Goal: Task Accomplishment & Management: Complete application form

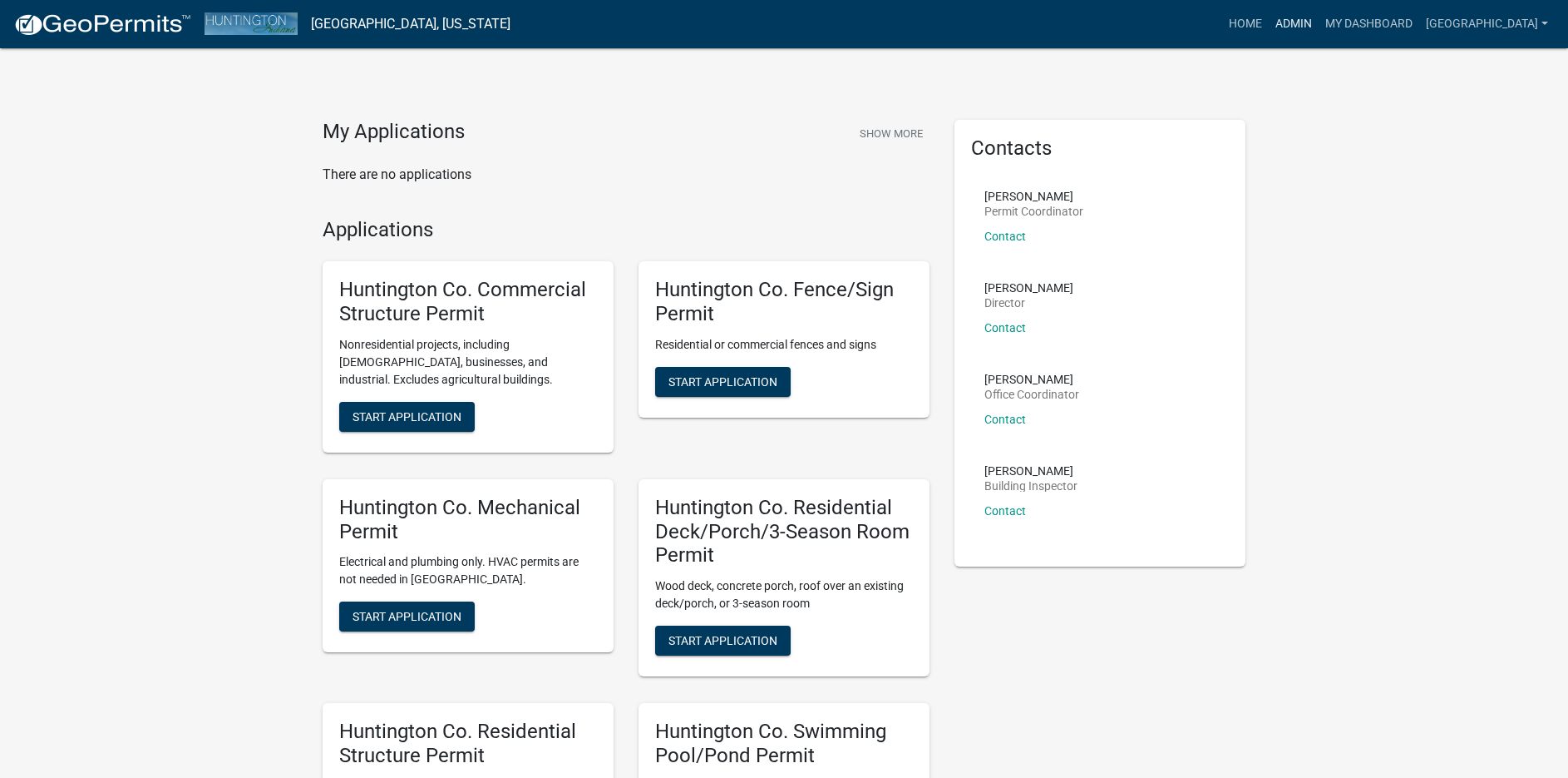
click at [1280, 21] on link "Admin" at bounding box center [1293, 24] width 50 height 32
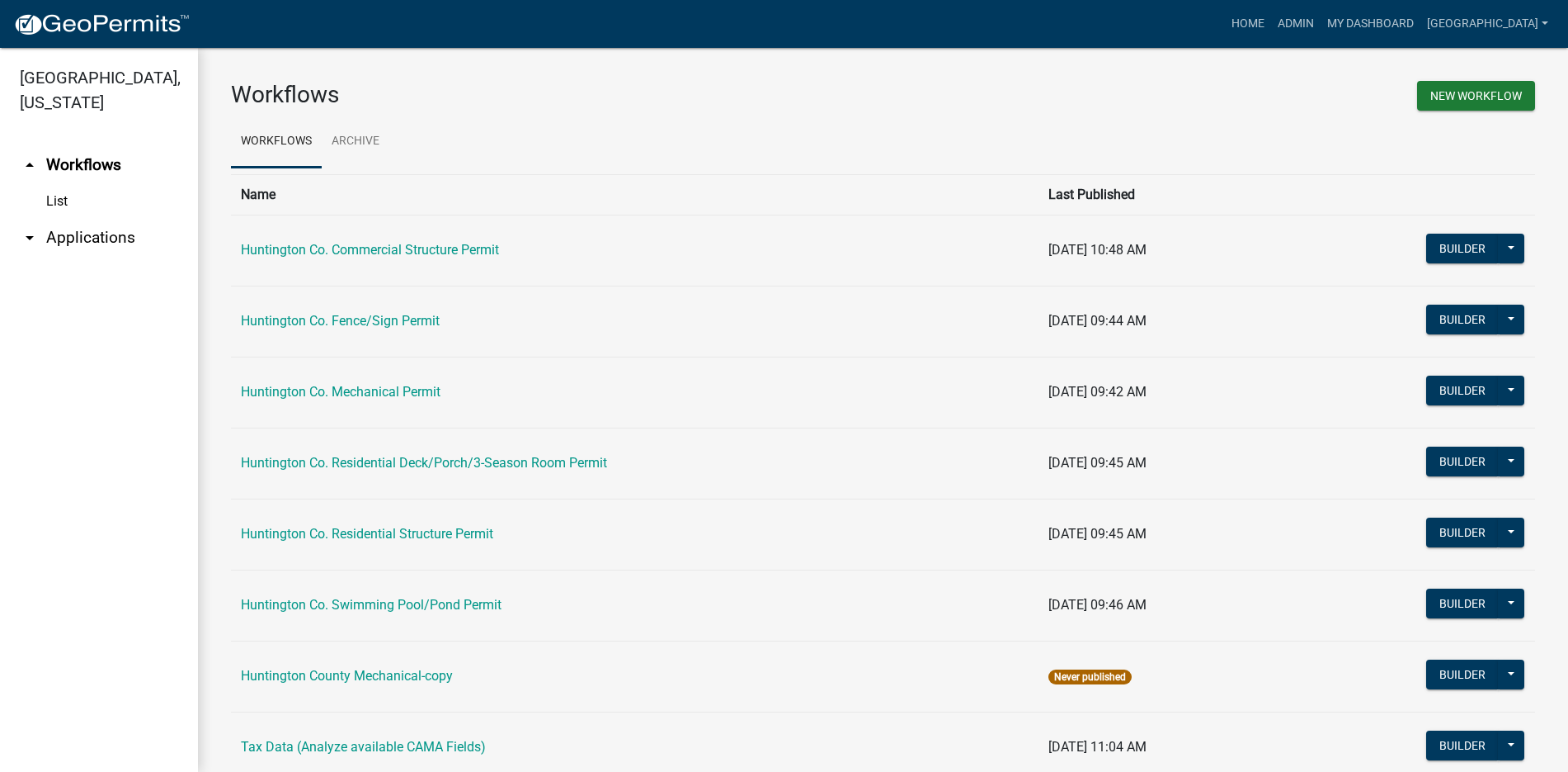
click at [68, 246] on link "arrow_drop_down Applications" at bounding box center [99, 238] width 198 height 39
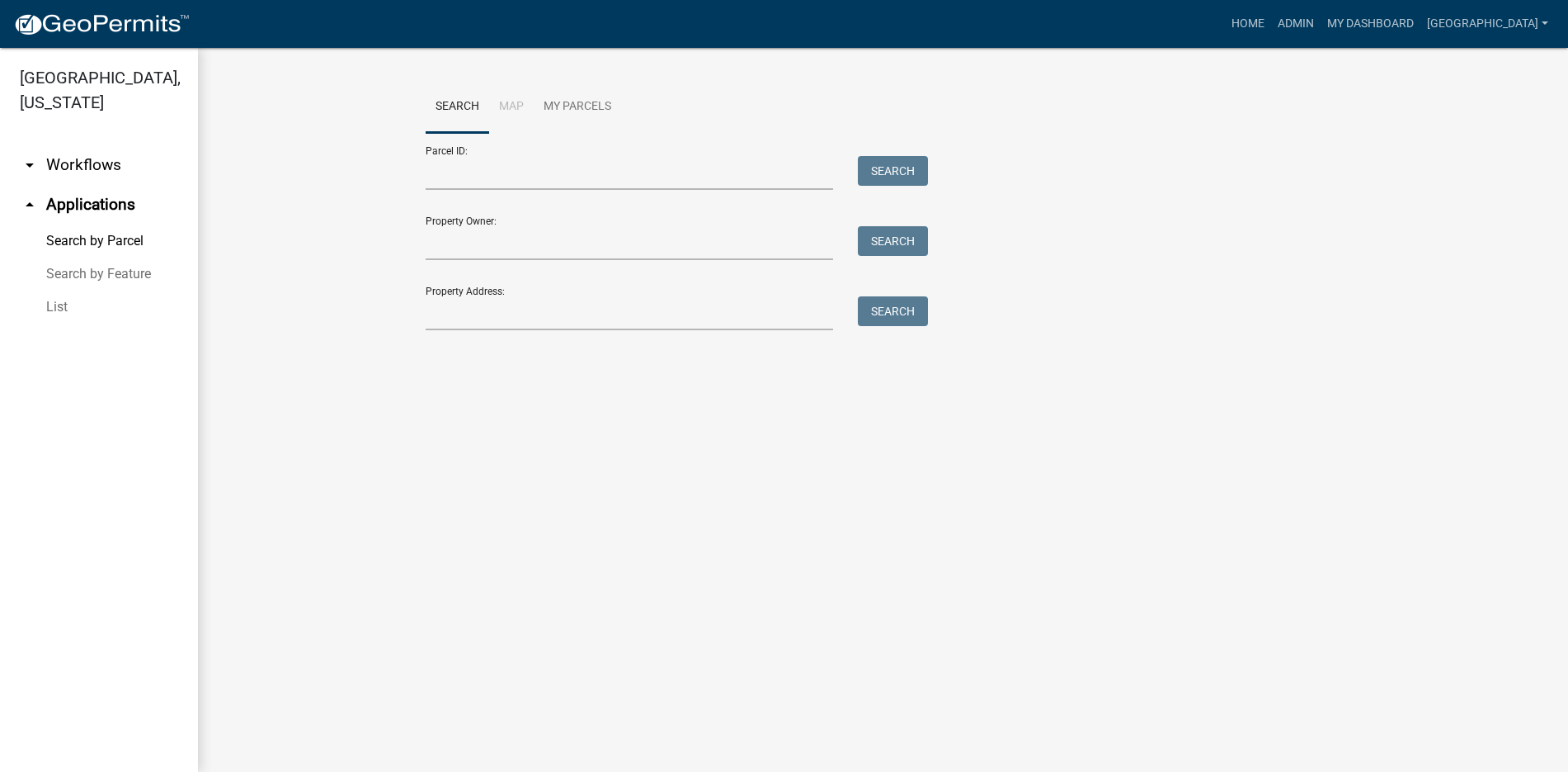
click at [55, 305] on link "List" at bounding box center [99, 307] width 198 height 33
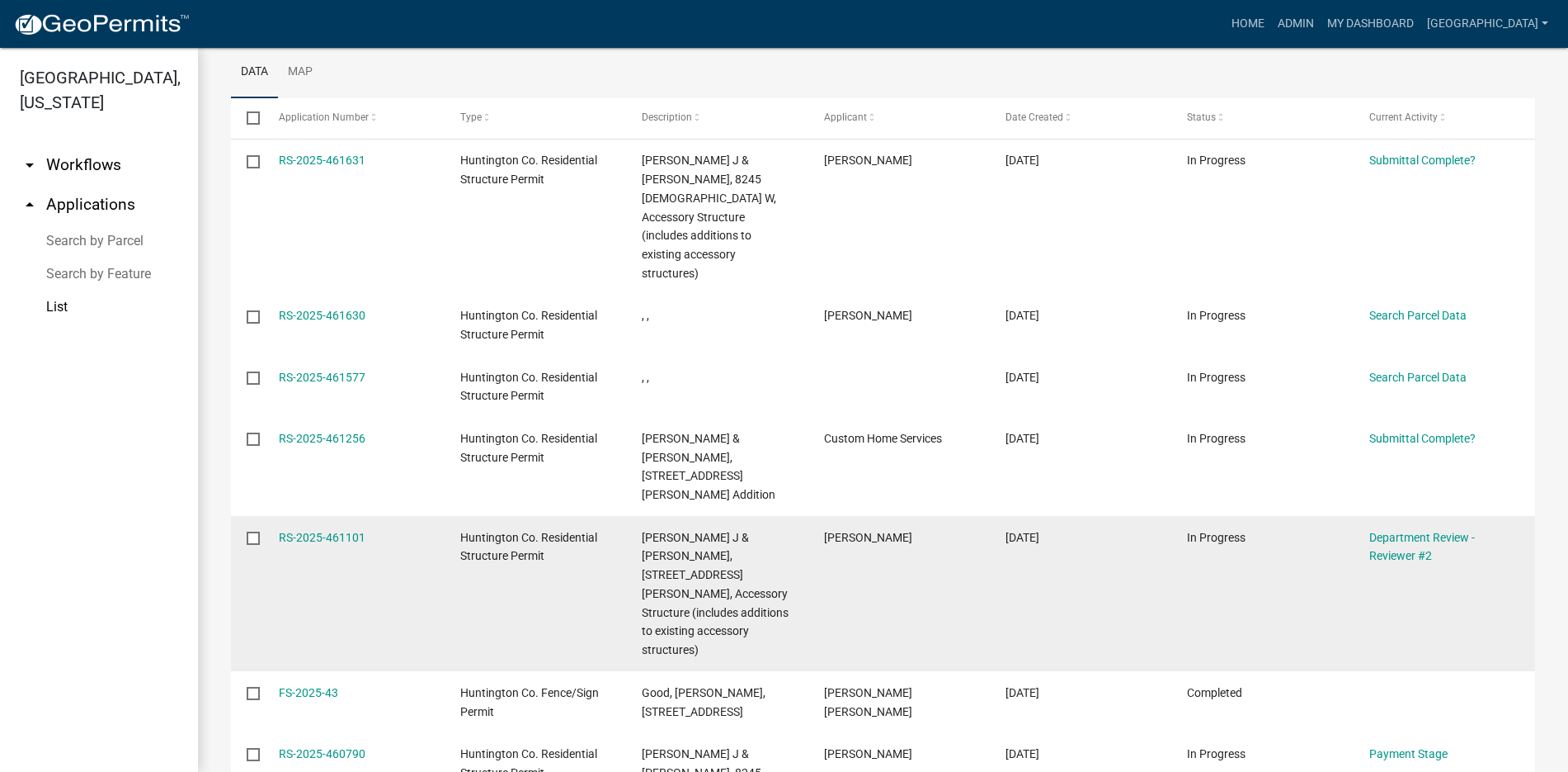
scroll to position [330, 0]
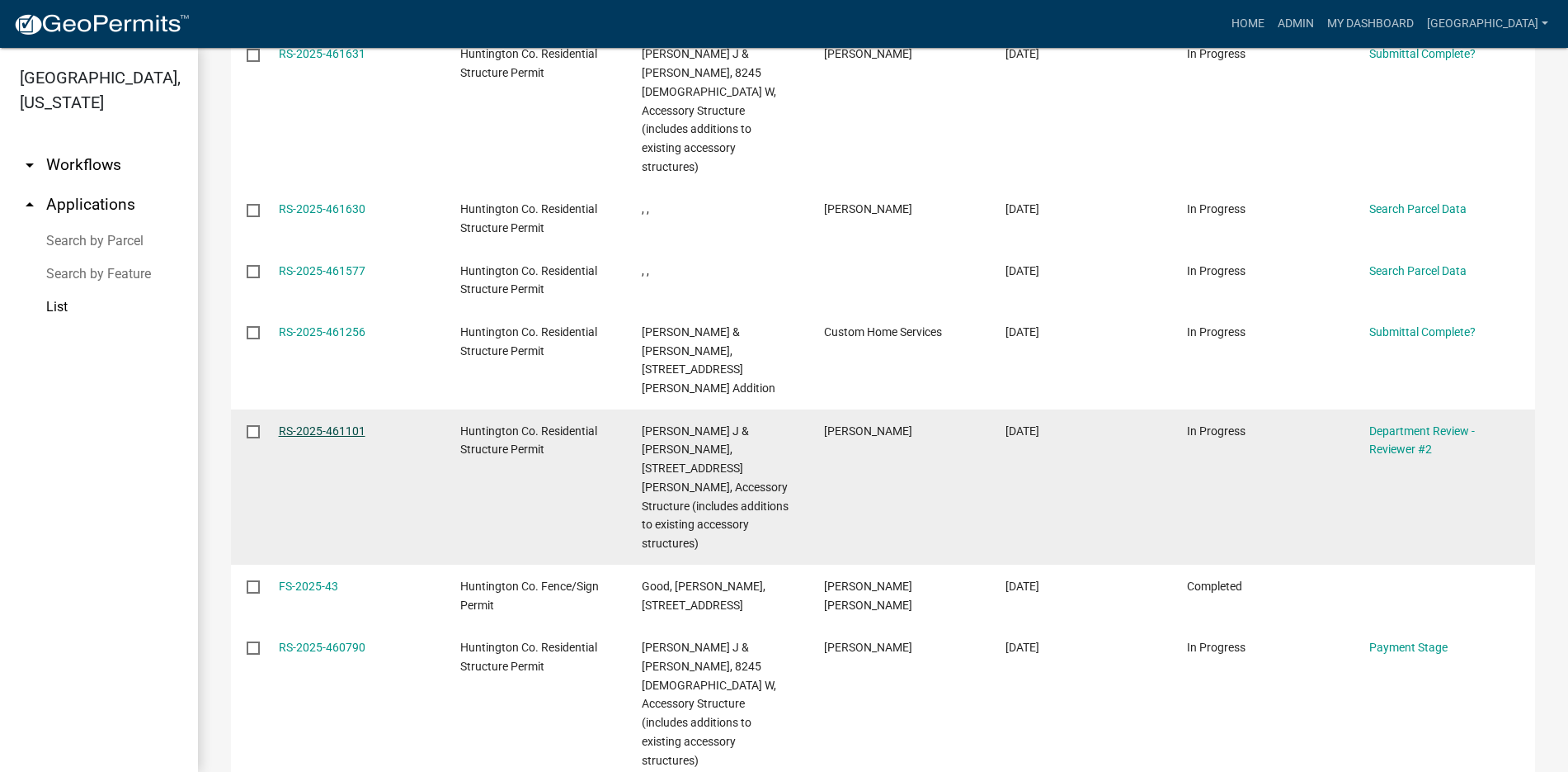
click at [305, 425] on link "RS-2025-461101" at bounding box center [321, 431] width 87 height 13
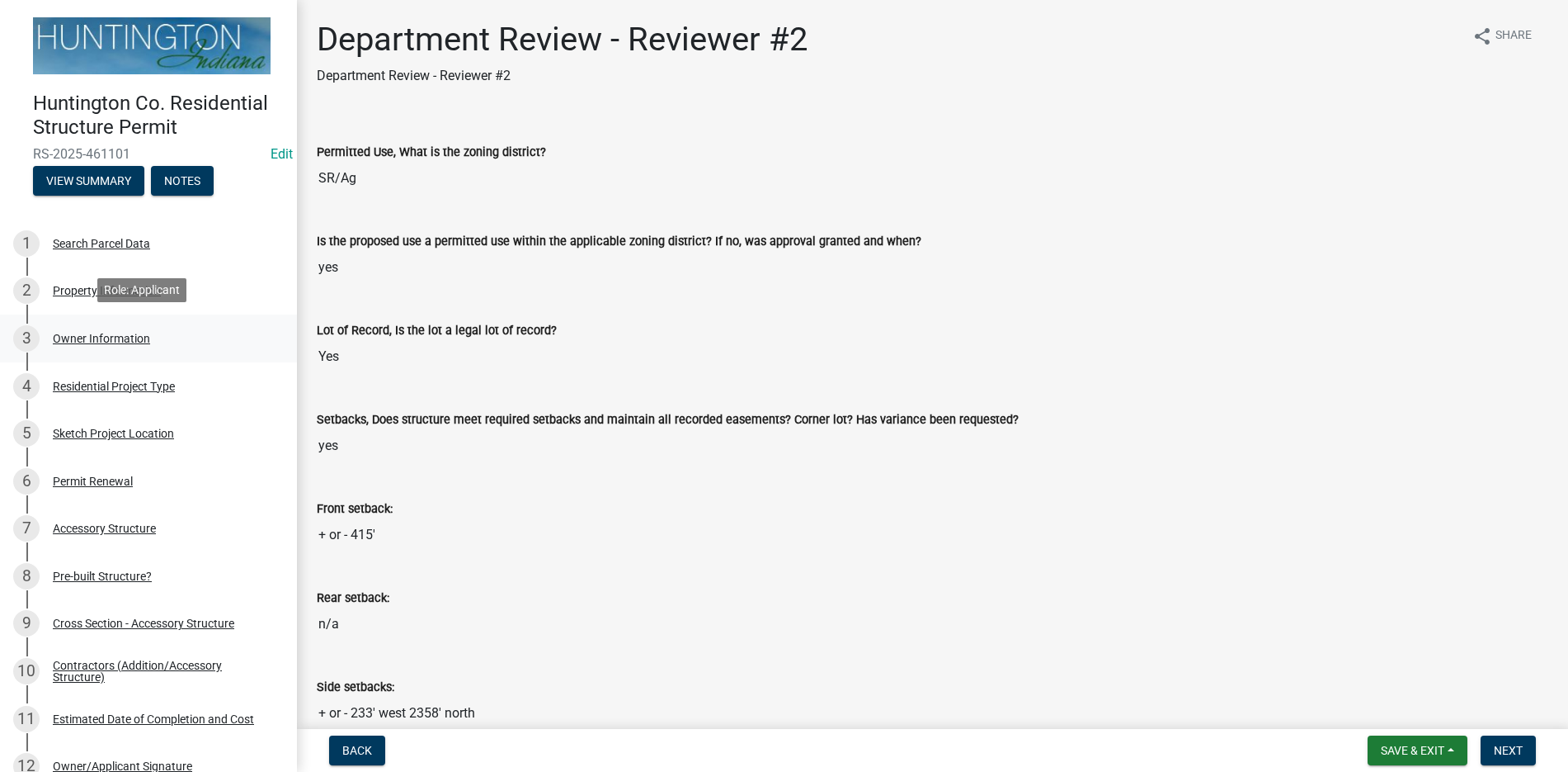
click at [123, 334] on div "Owner Information" at bounding box center [102, 338] width 98 height 11
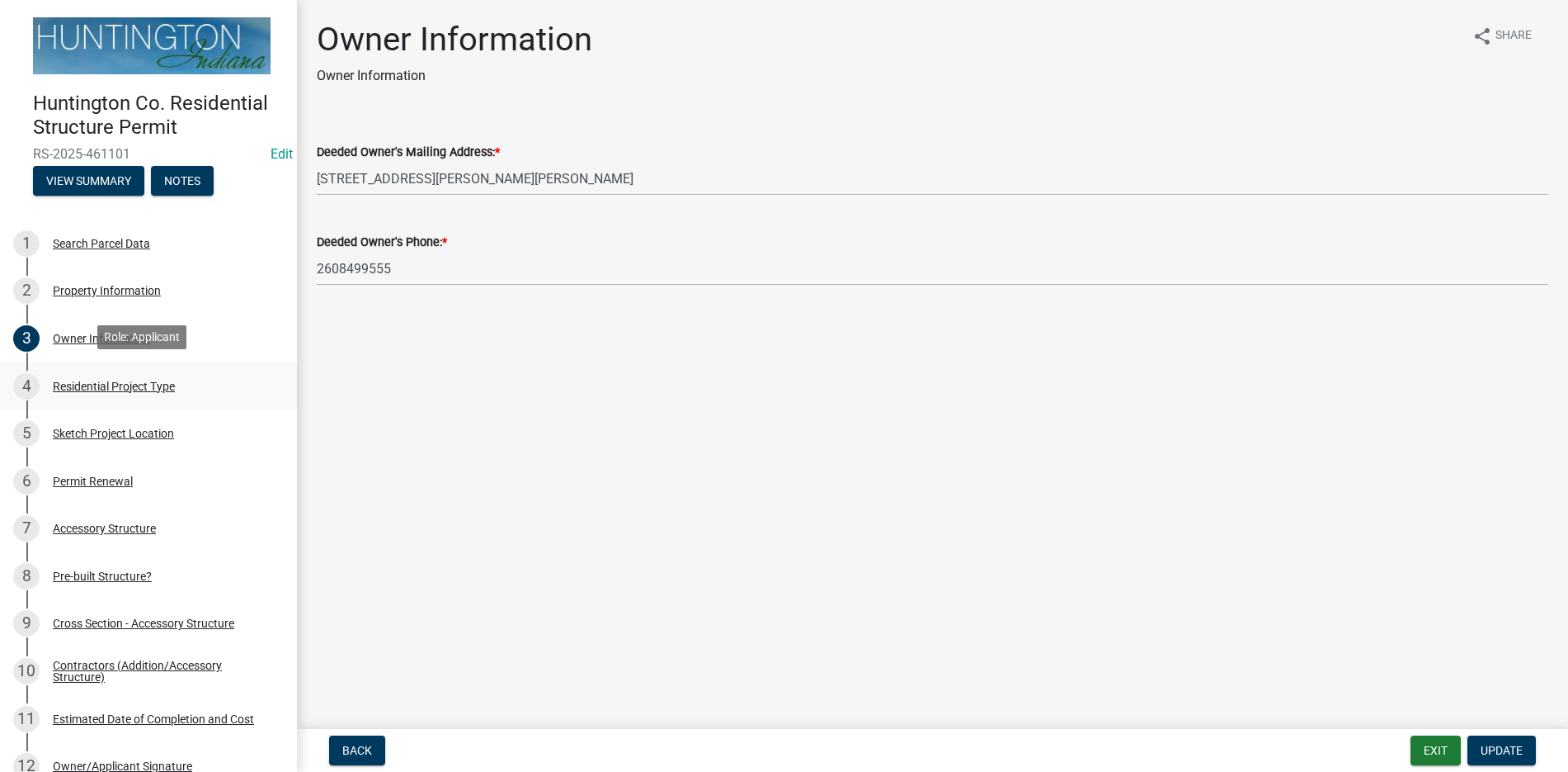
click at [137, 385] on div "Residential Project Type" at bounding box center [114, 386] width 122 height 11
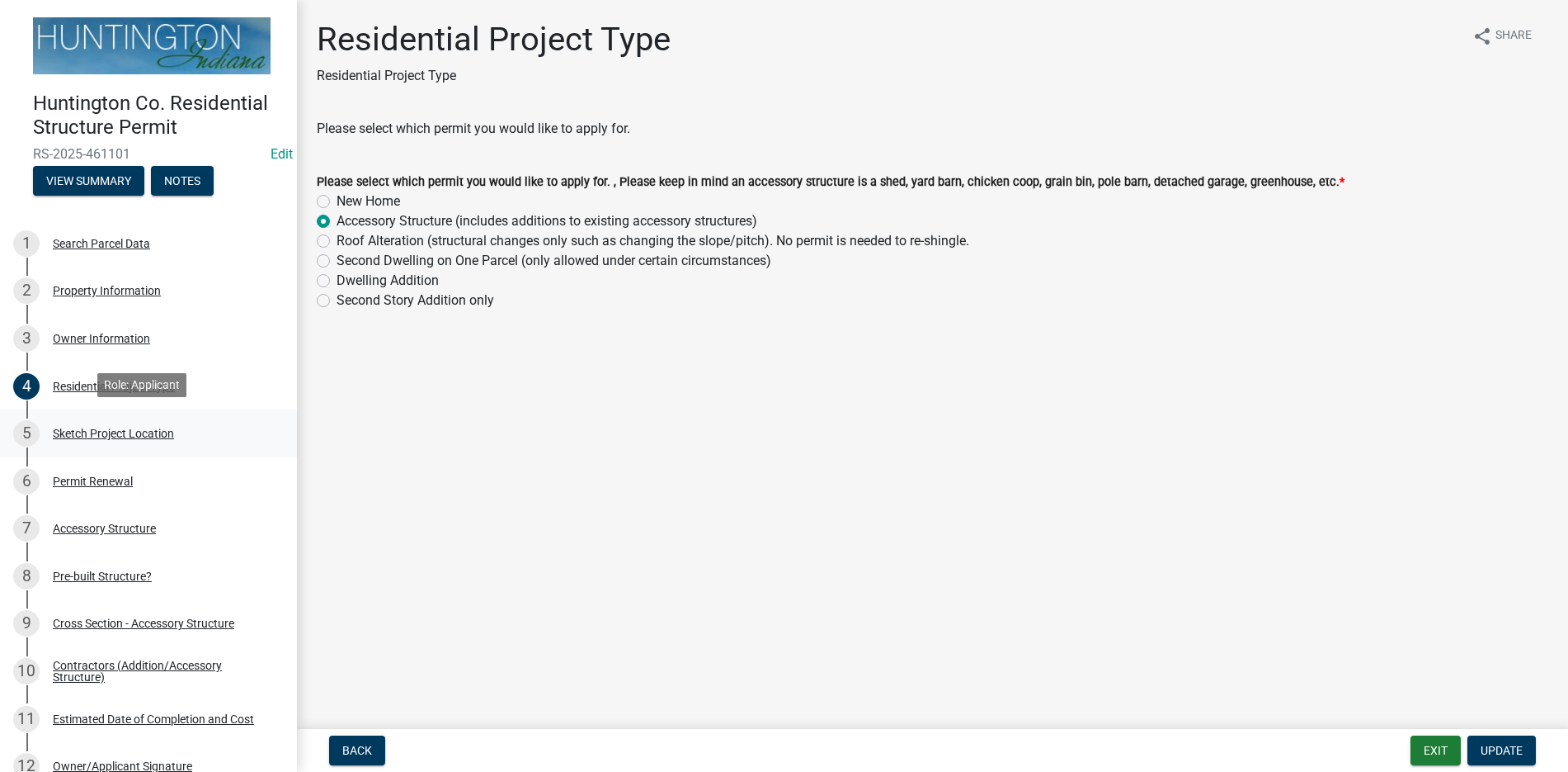
click at [120, 423] on div "5 Sketch Project Location" at bounding box center [141, 433] width 257 height 27
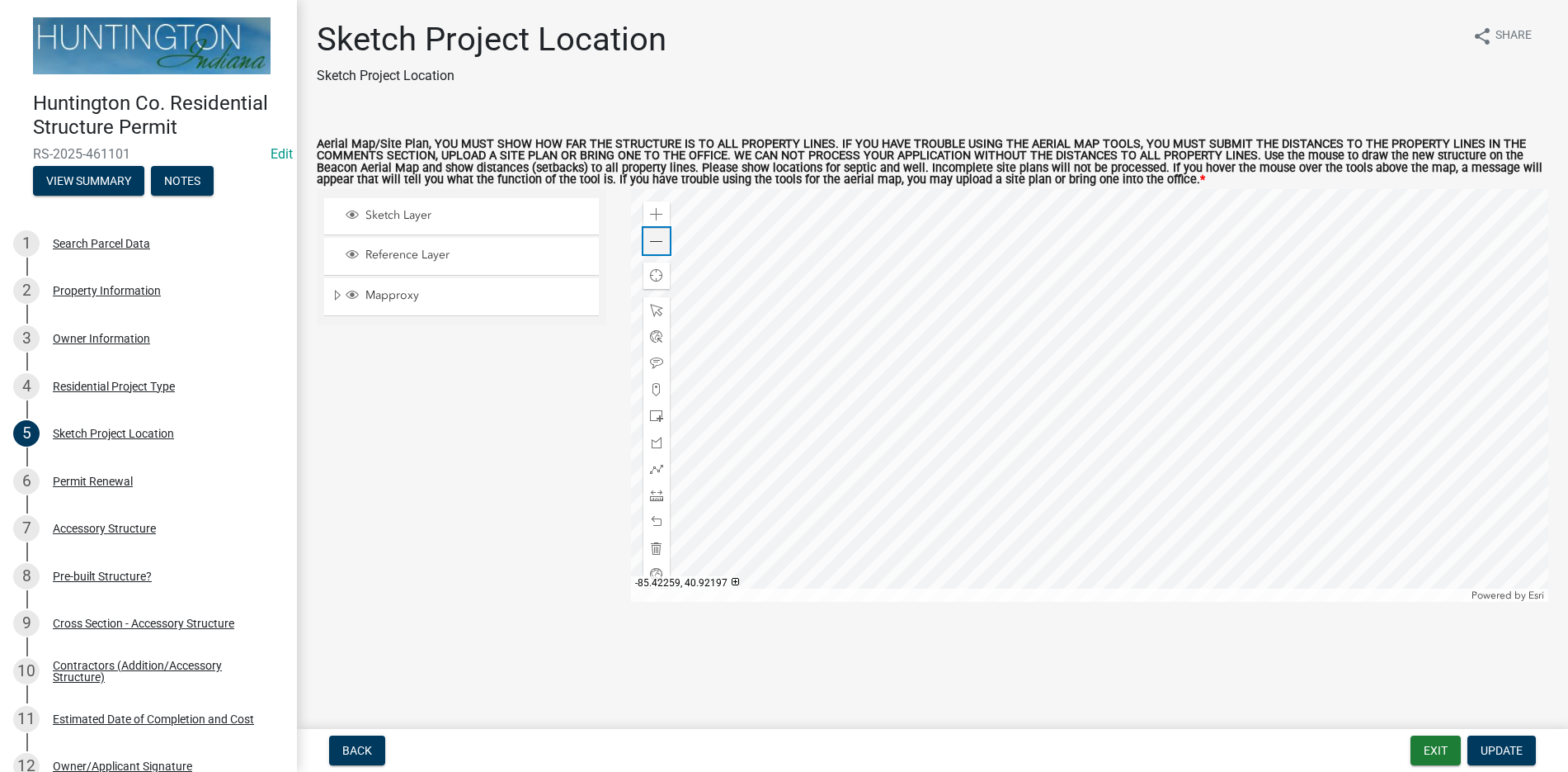
click at [655, 239] on span at bounding box center [656, 241] width 13 height 13
click at [653, 238] on span at bounding box center [656, 241] width 13 height 13
click at [121, 522] on div "Accessory Structure" at bounding box center [105, 528] width 103 height 11
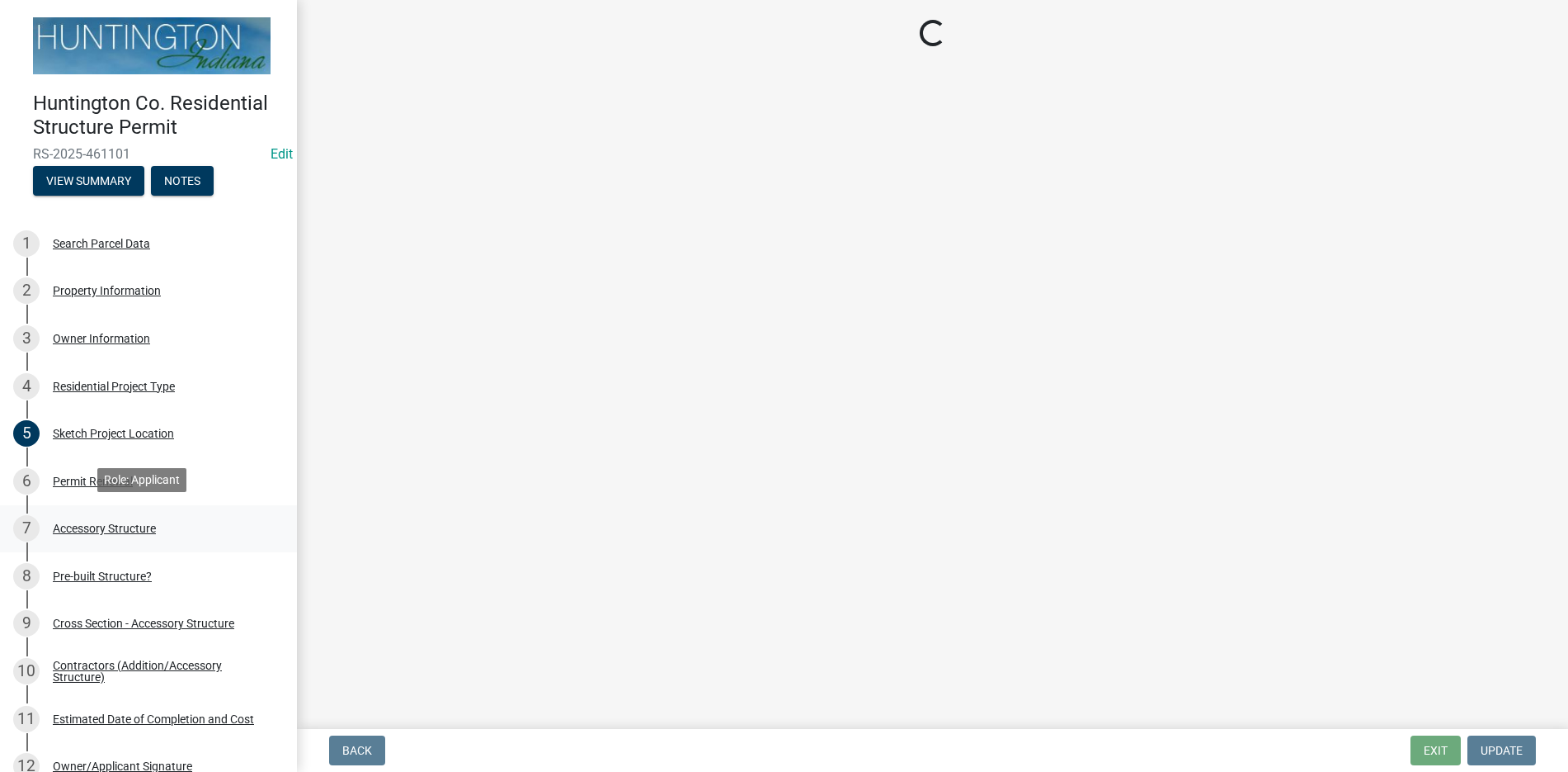
select select "e3d2b59d-588c-40e5-bb92-bc0663bbda40"
select select "c53c5f42-c92f-4072-997d-b5685d14abe0"
select select "b13dc926-991e-4e5f-bffc-d00822840ec1"
select select "e88b1875-137a-4a9f-a5b6-d9cbc438664c"
select select "e290cb59-fde3-4413-9642-22cae6324ace"
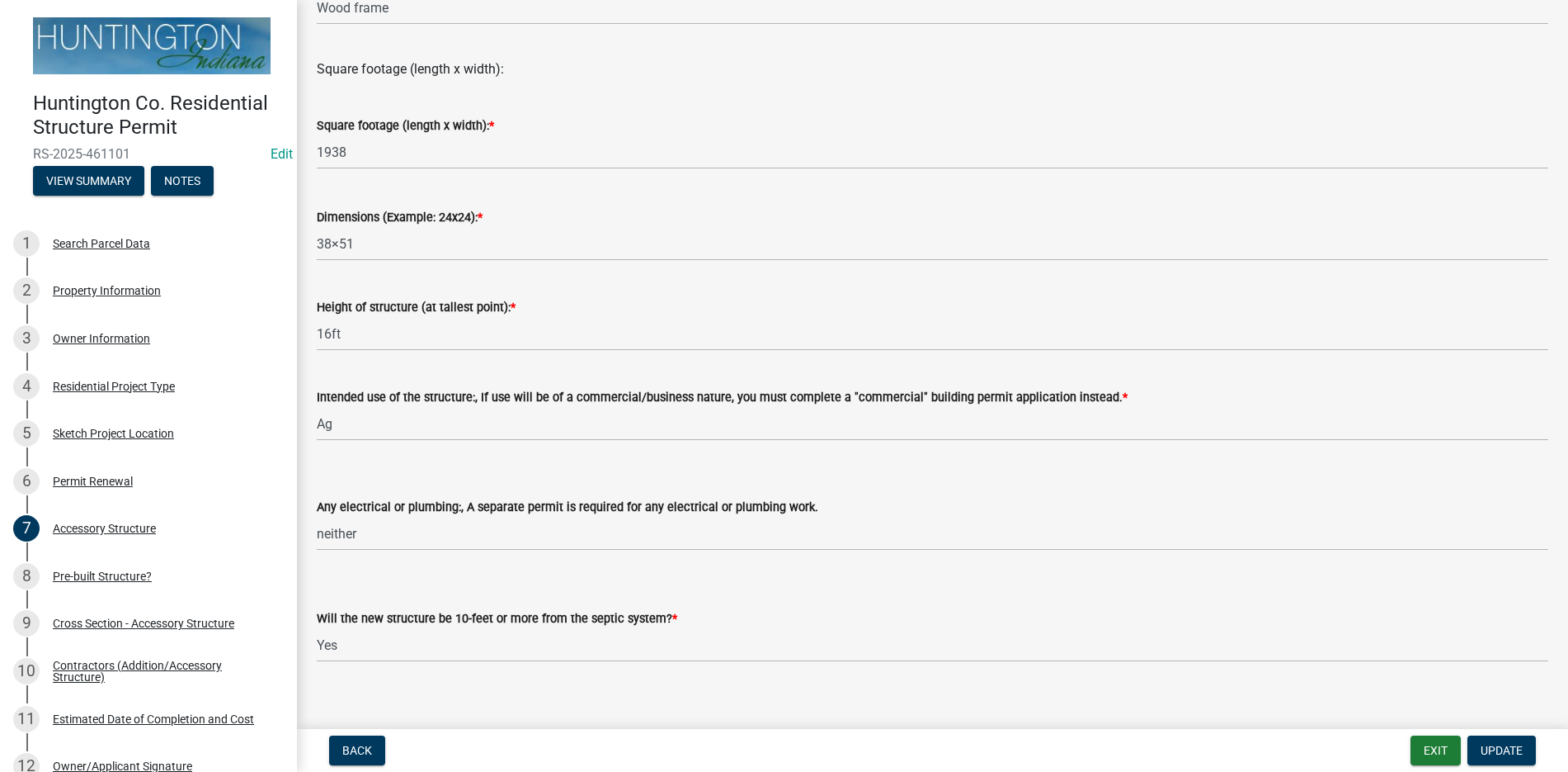
scroll to position [557, 0]
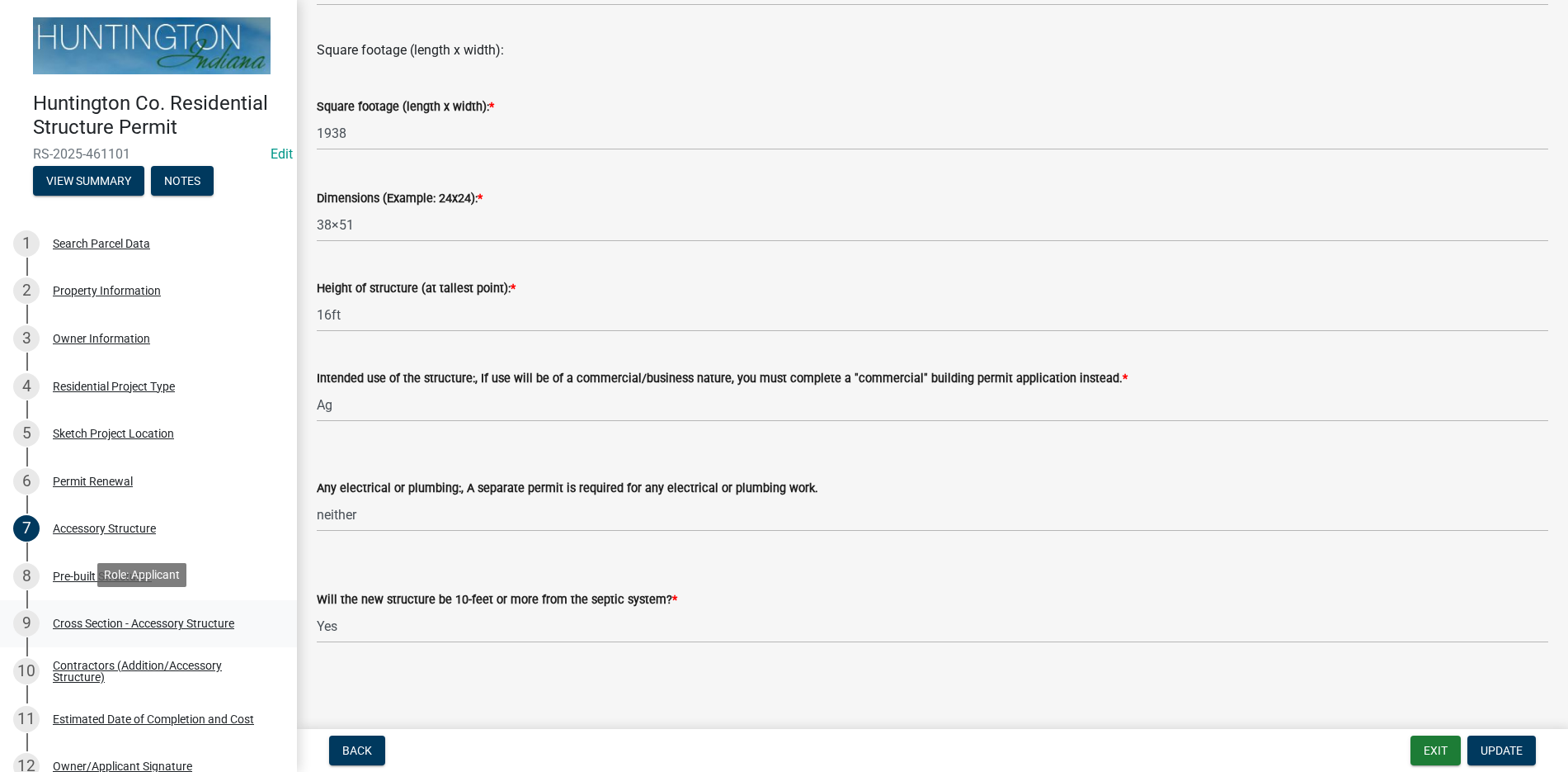
click at [123, 619] on div "Cross Section - Accessory Structure" at bounding box center [144, 623] width 182 height 11
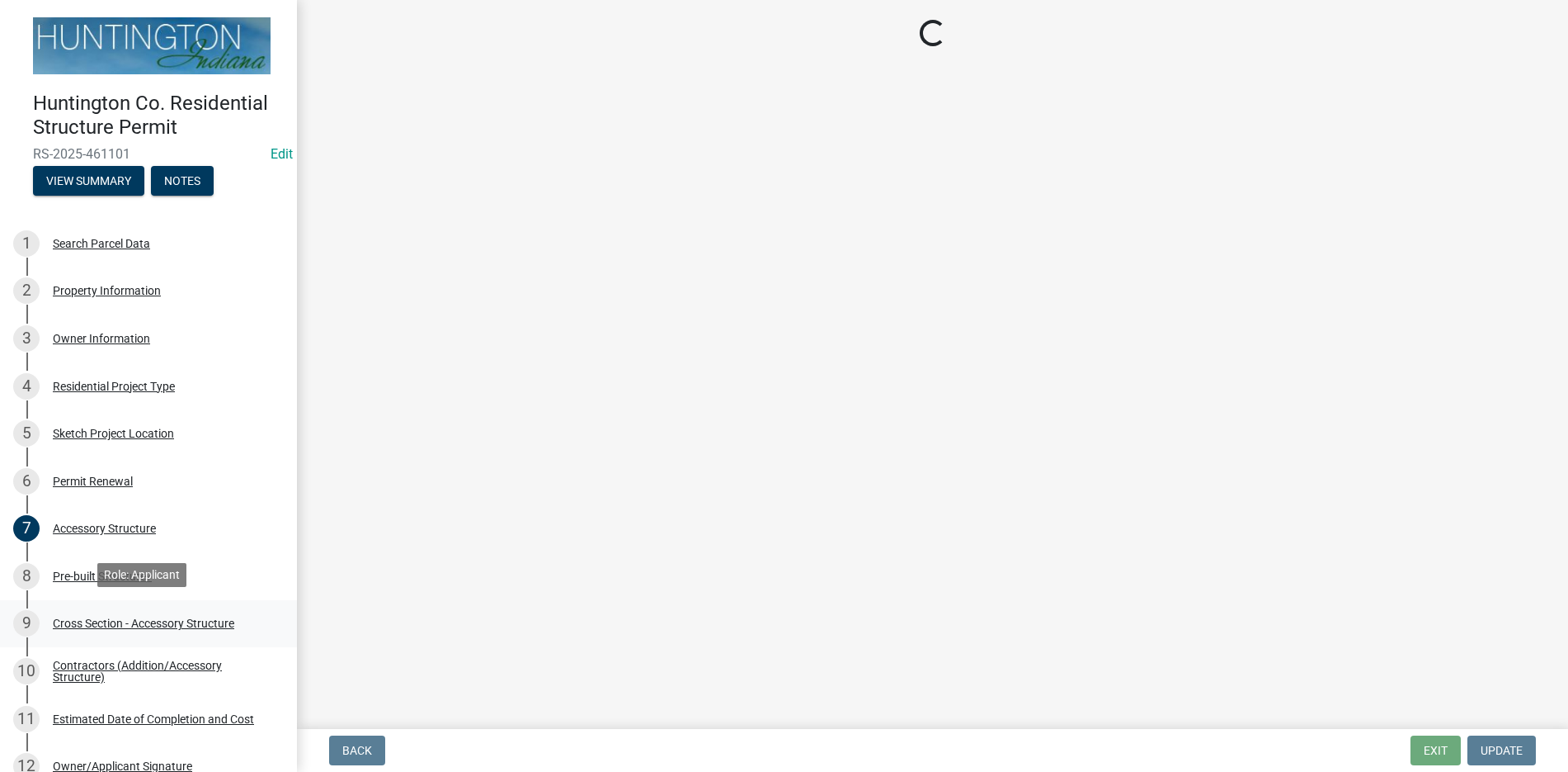
scroll to position [0, 0]
select select "24d4f506-41fa-4939-ac19-17382de83287"
select select "58ed3e0b-1ace-471f-b889-2677fdd8f470"
select select "22f604be-c36a-40f3-9f57-4bbc5c076a1d"
select select "05bcc9c2-cc61-4e54-bfdb-7d80d739f61b"
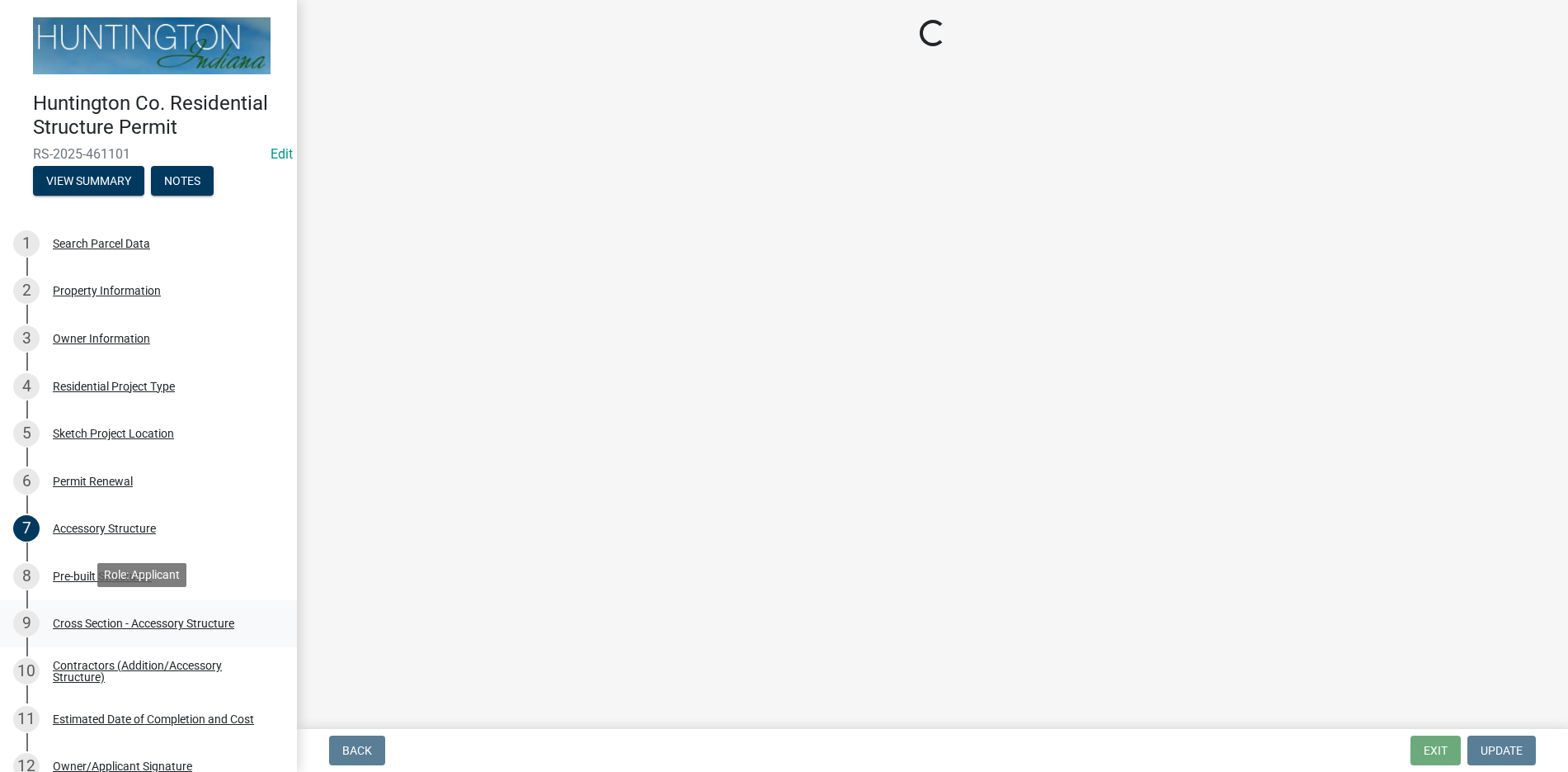
select select "9ac1def4-90b9-4a81-b5d2-e13cbb25abf6"
select select "04627d20-aec4-4a89-8c0f-cf4d785d9d7f"
select select "f7dd7eab-b362-45b6-9b02-9d8218955ad0"
select select "437d5bbf-de9a-4f39-89be-882567d8ea4c"
select select "05f0e2c8-d078-4fde-8725-801056d7cdab"
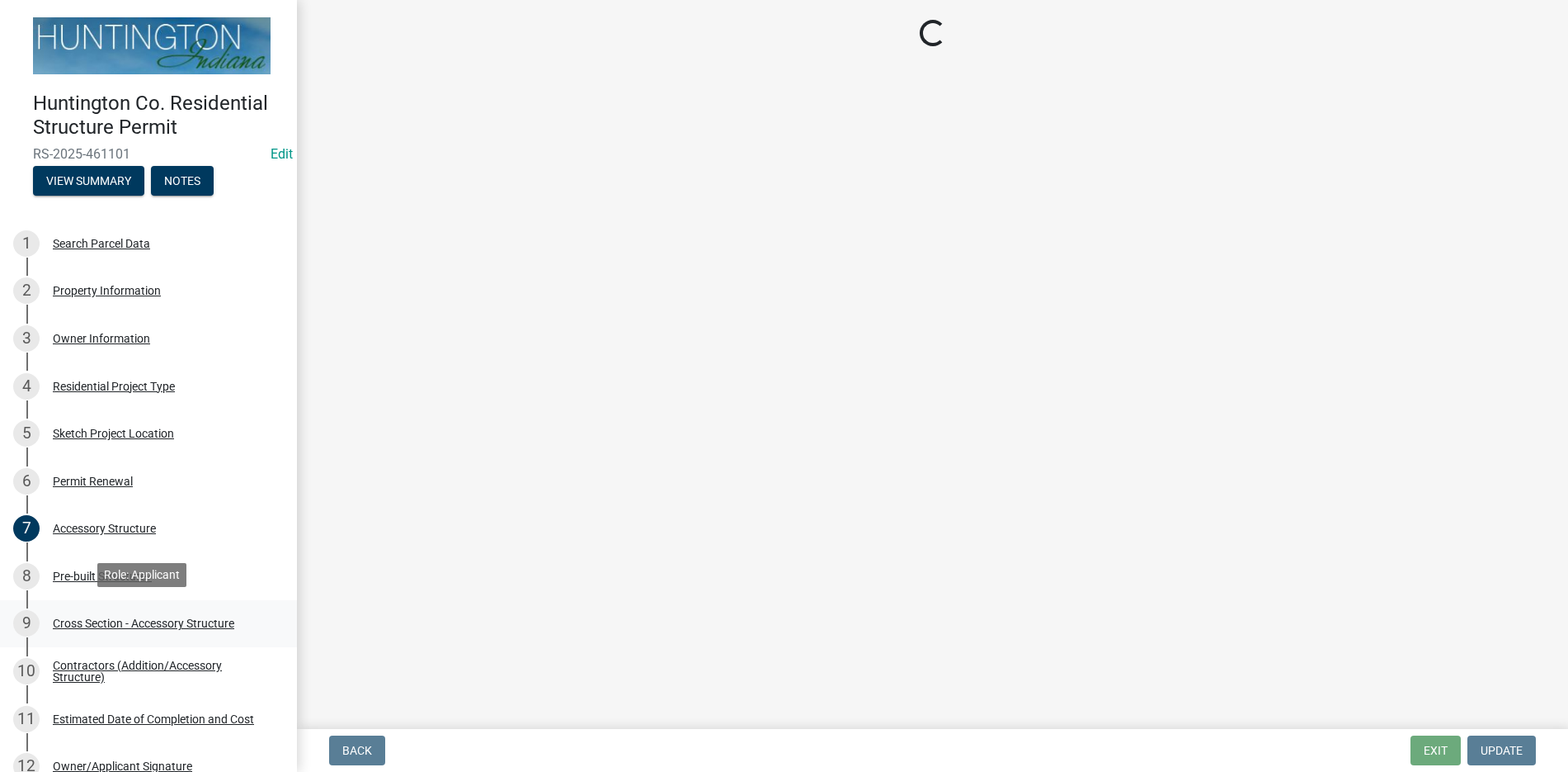
select select "900e1797-6404-4b29-8b5a-726808babd6b"
select select "47d8cbb9-bcbe-4296-b8b7-03366280172c"
select select "b6fb852f-7078-4d61-b713-1076353fc7da"
select select "4fdc516c-604c-4414-8a7b-17ba26ee5816"
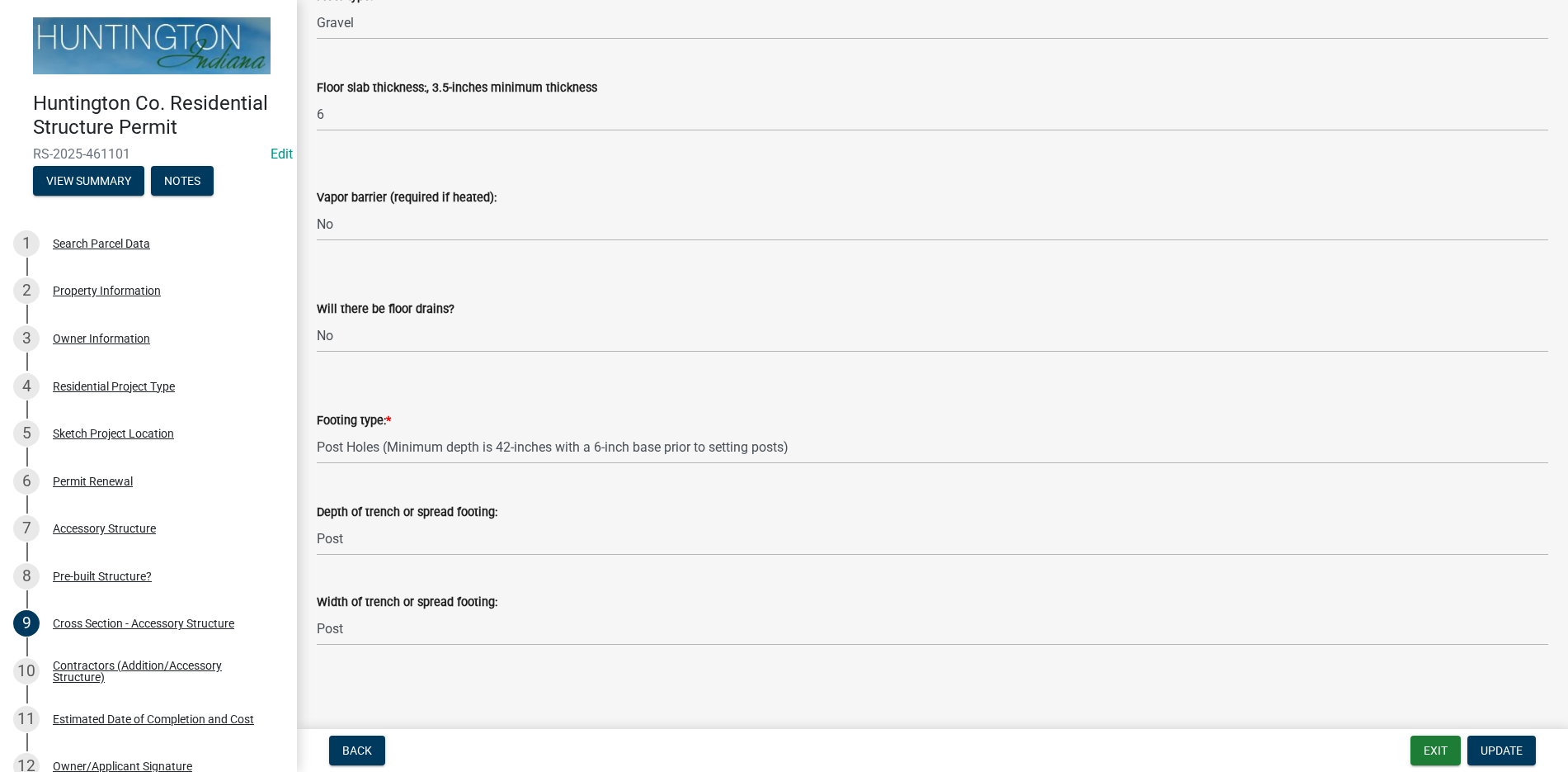
scroll to position [2168, 0]
click at [101, 672] on div "Contractors (Addition/Accessory Structure)" at bounding box center [162, 671] width 218 height 23
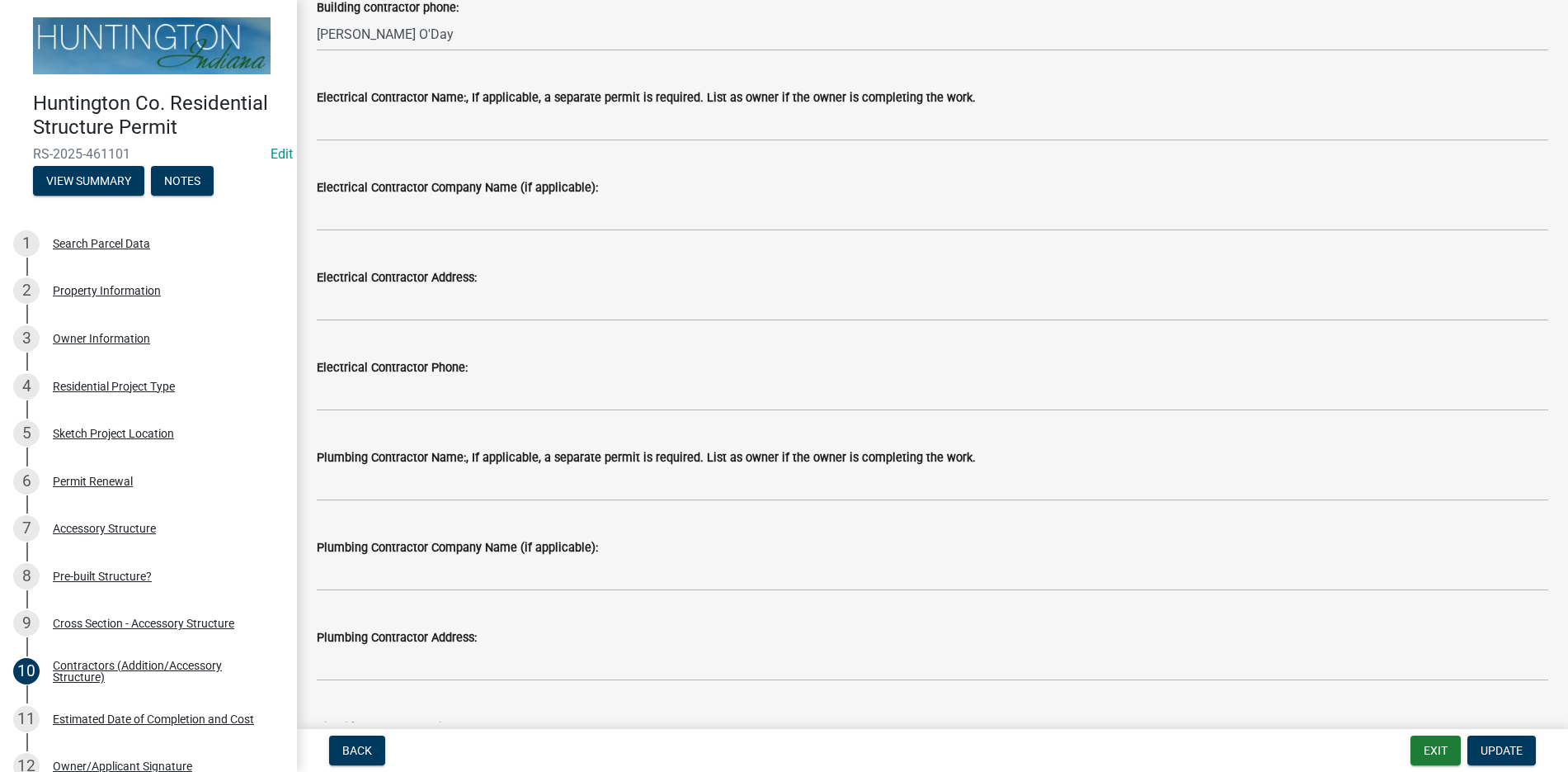
scroll to position [540, 0]
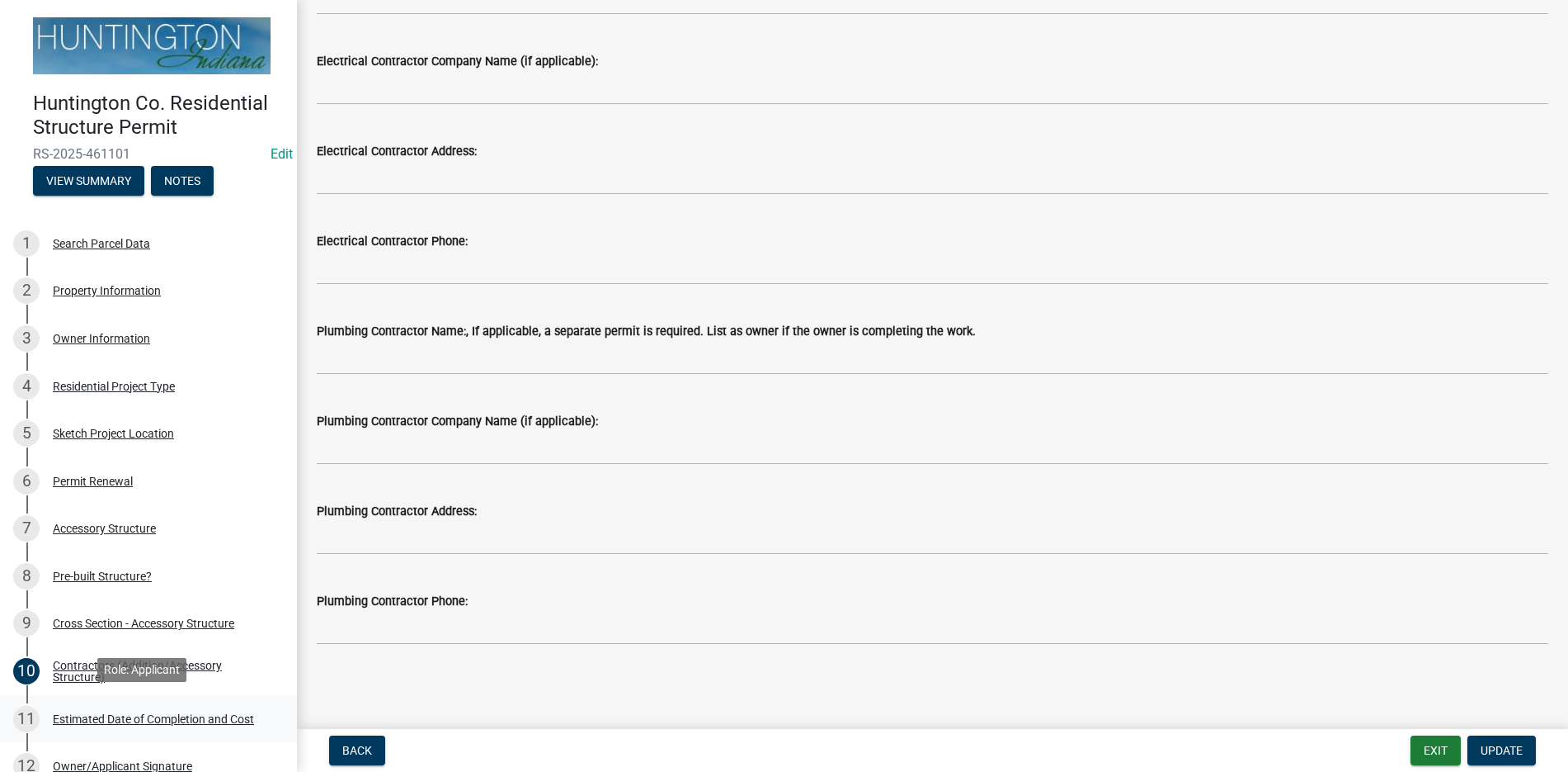
click at [200, 713] on div "Estimated Date of Completion and Cost" at bounding box center [153, 718] width 201 height 11
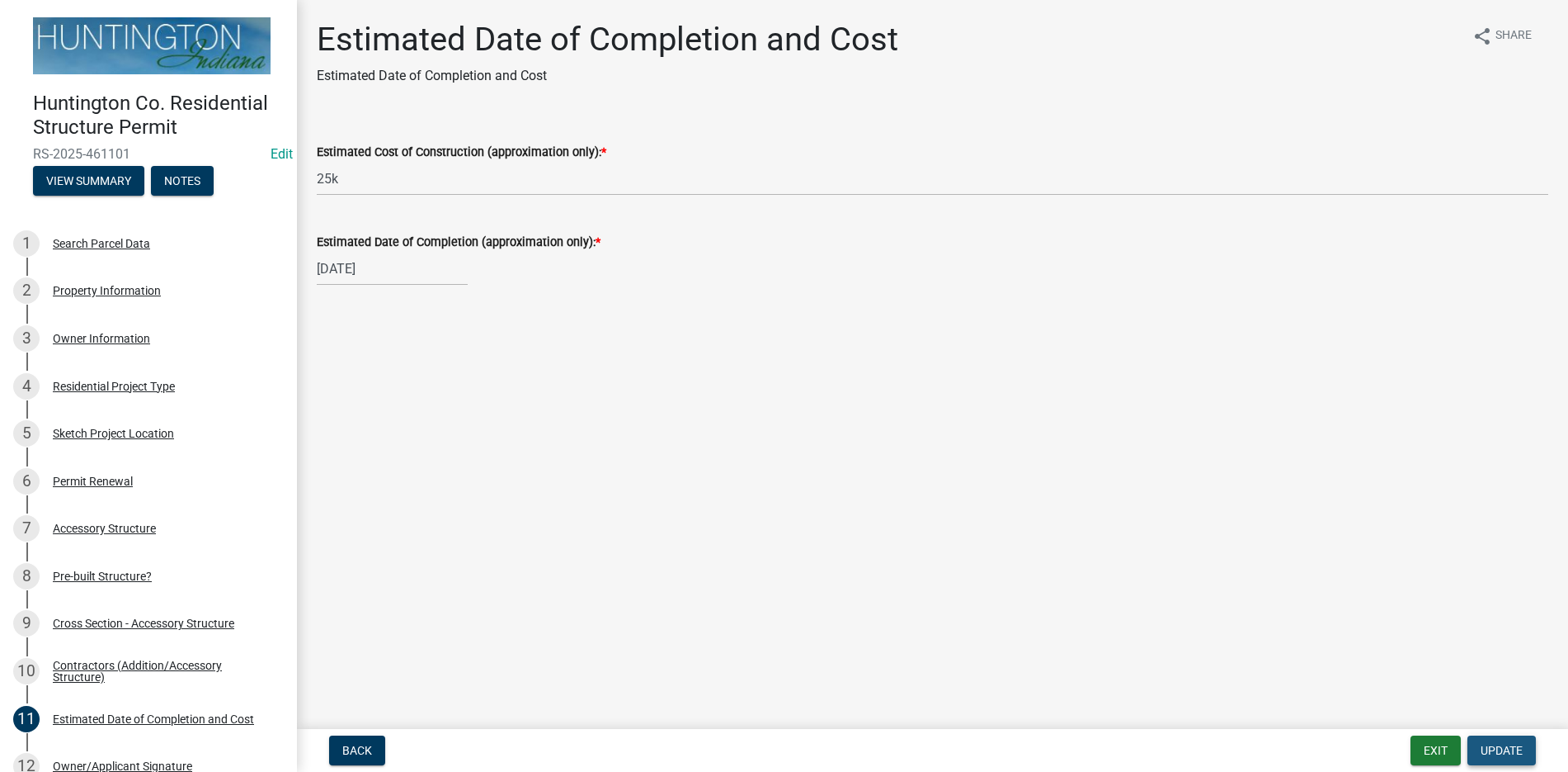
click at [1507, 748] on span "Update" at bounding box center [1501, 750] width 42 height 13
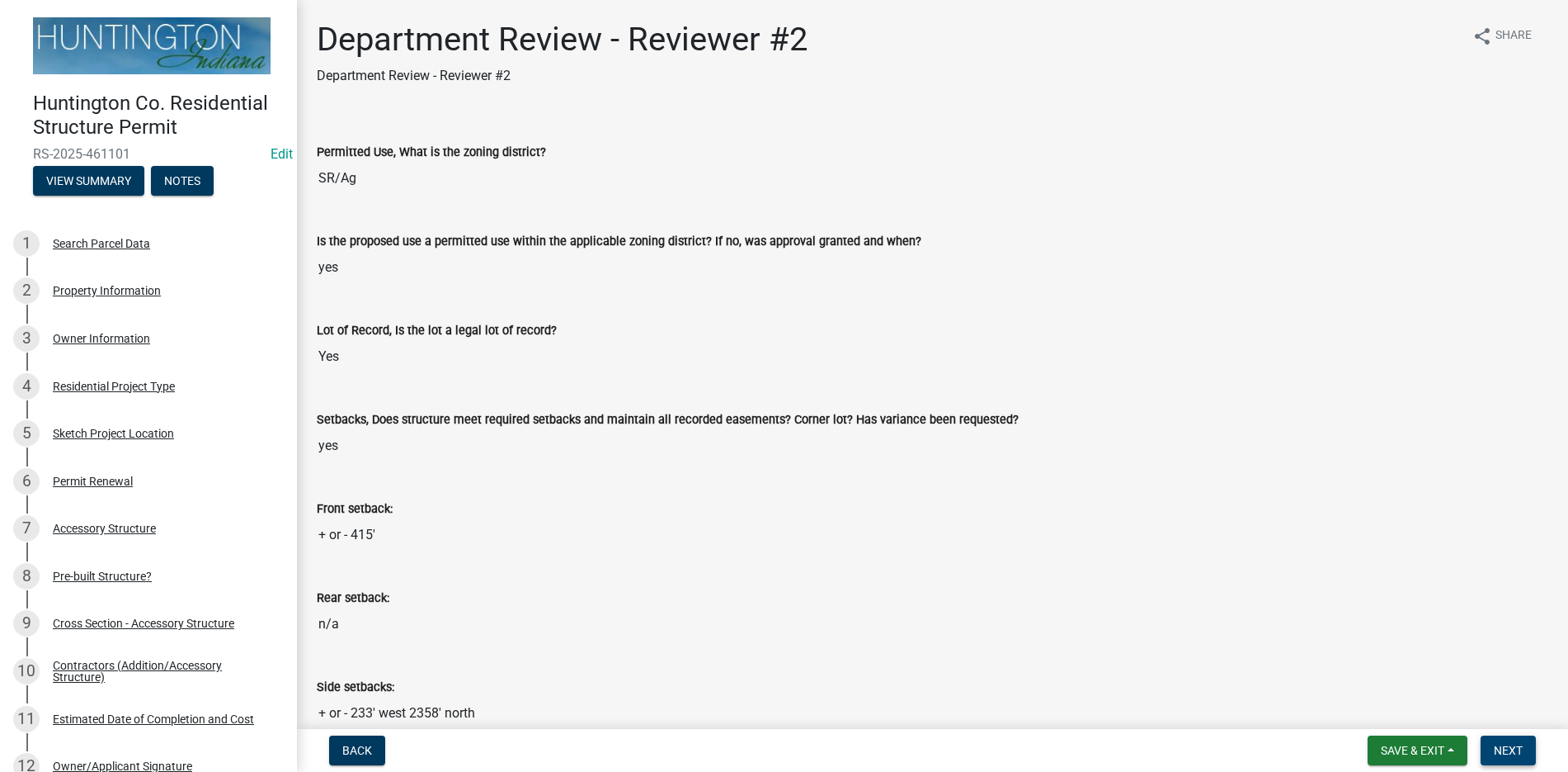
click at [1495, 748] on span "Next" at bounding box center [1508, 750] width 29 height 13
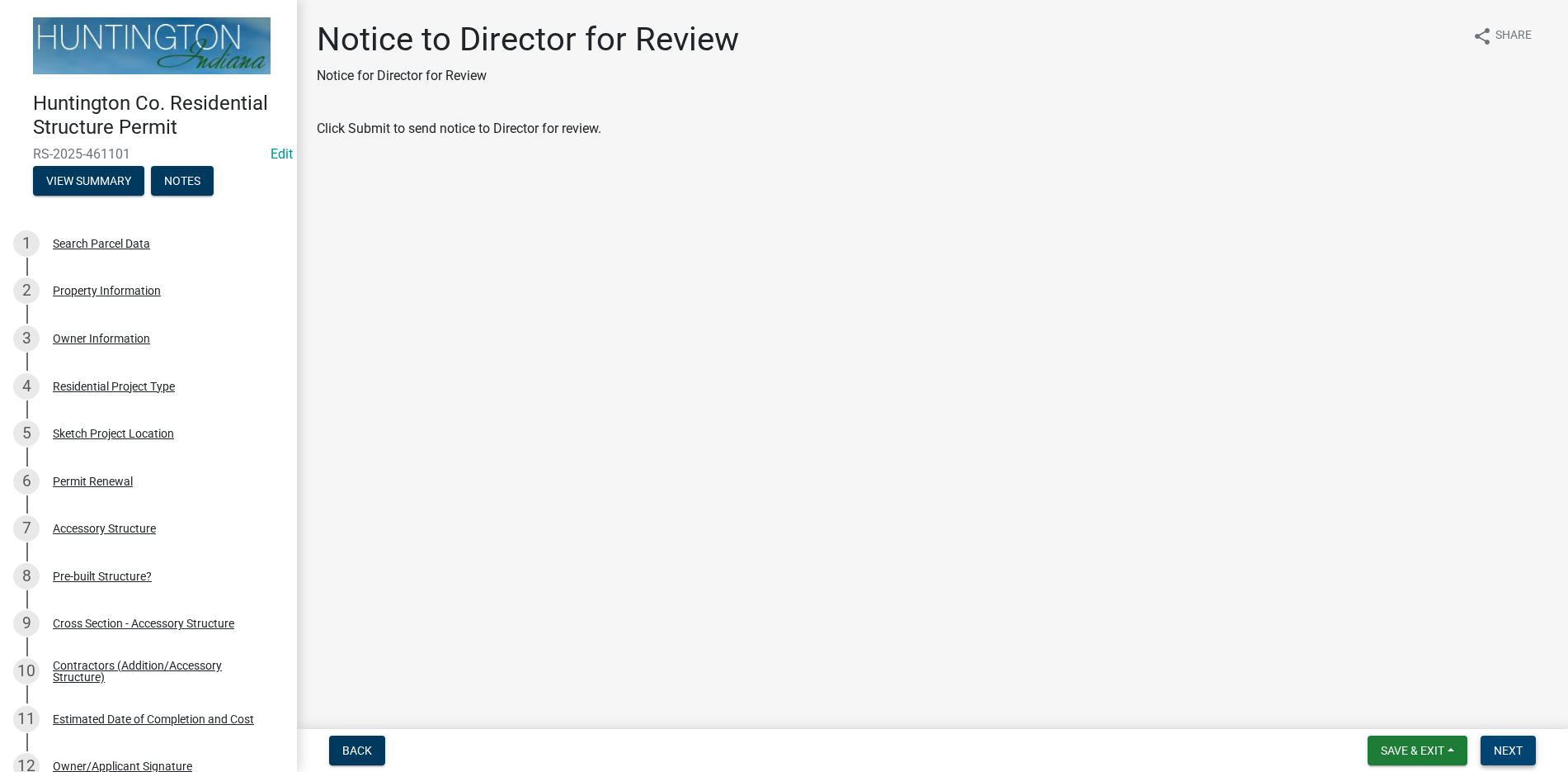
click at [1507, 746] on span "Next" at bounding box center [1508, 750] width 29 height 13
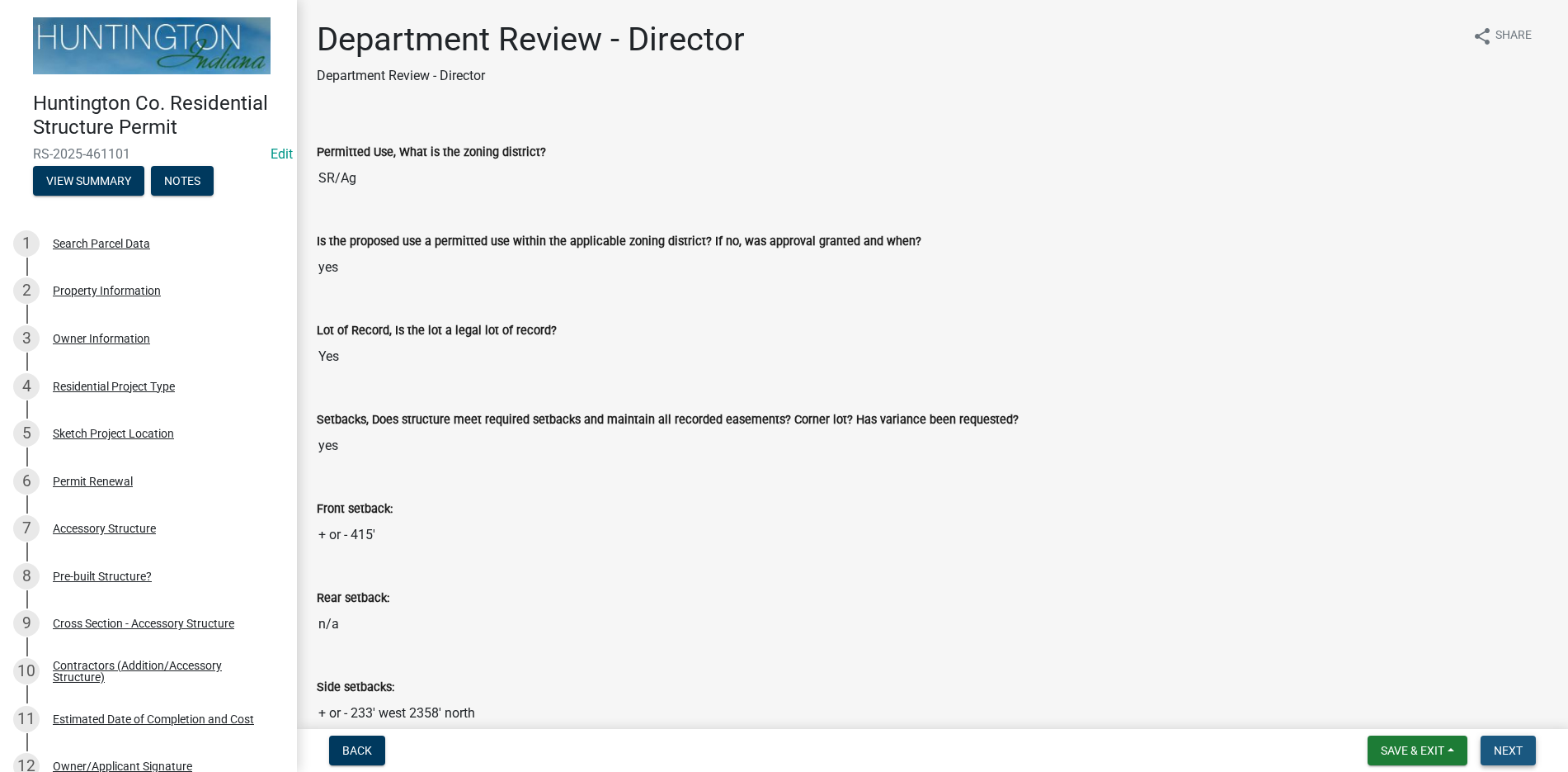
click at [1493, 745] on button "Next" at bounding box center [1508, 750] width 55 height 30
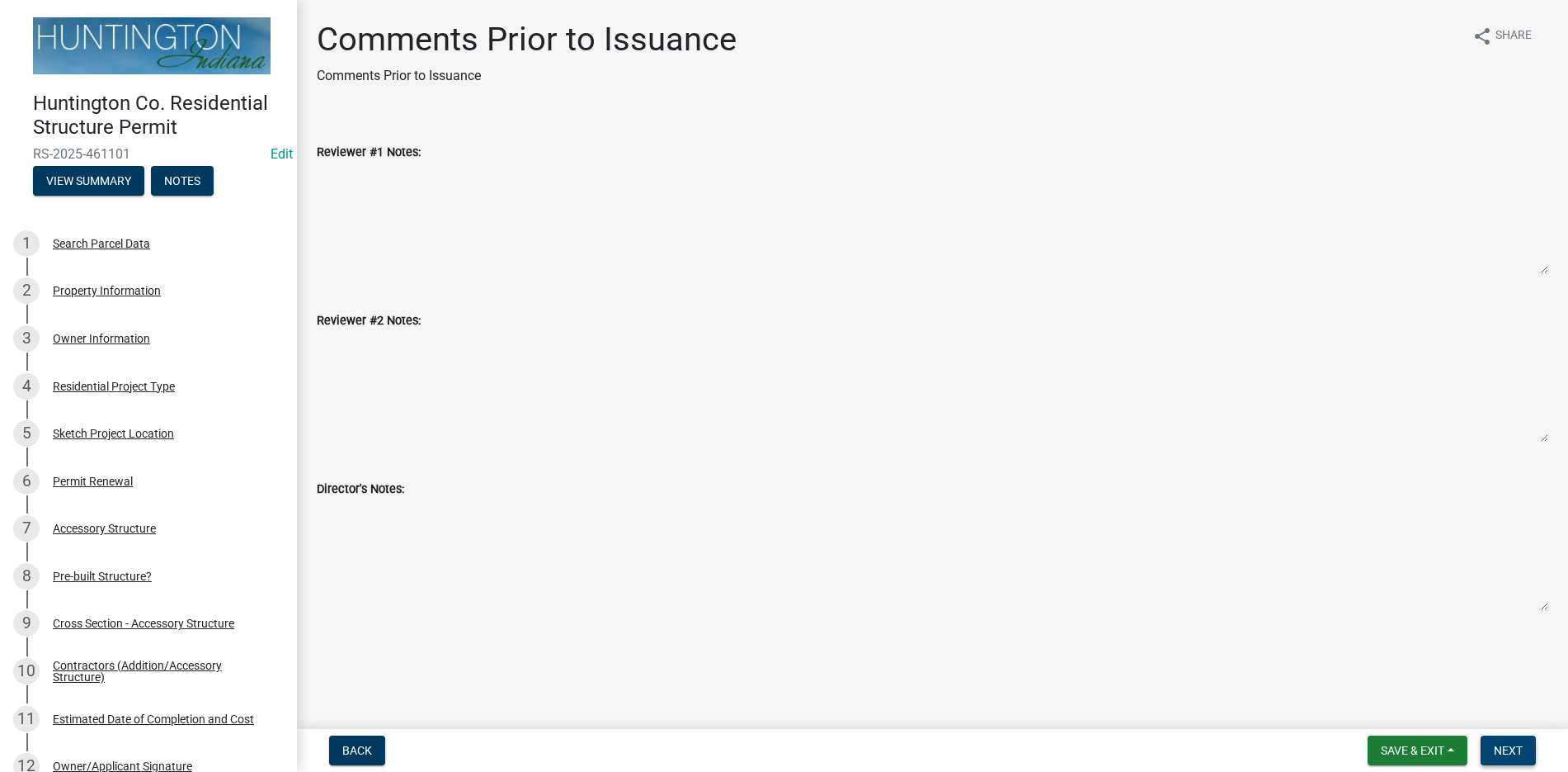
click at [1512, 751] on span "Next" at bounding box center [1508, 750] width 29 height 13
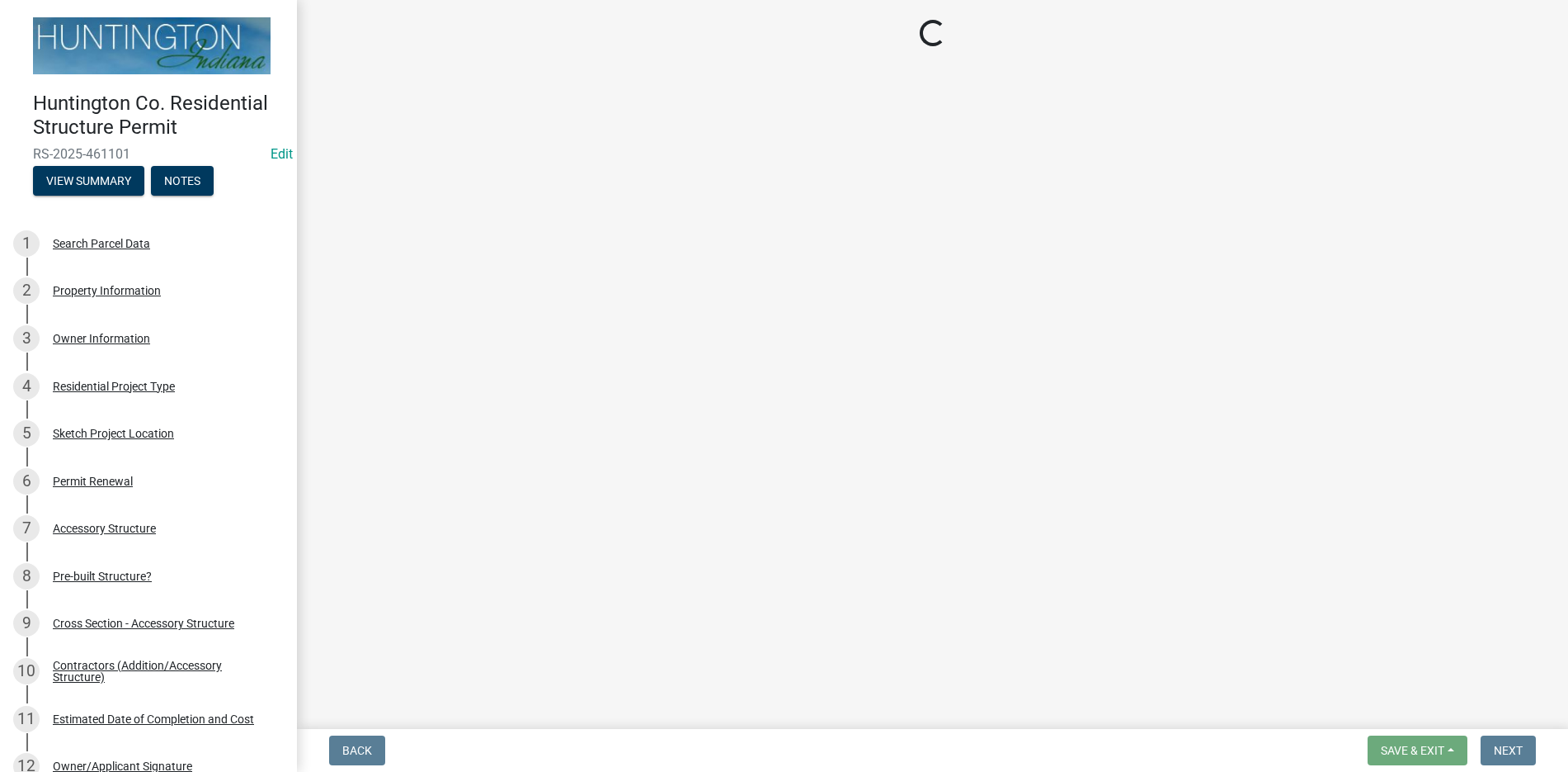
select select "3: 3"
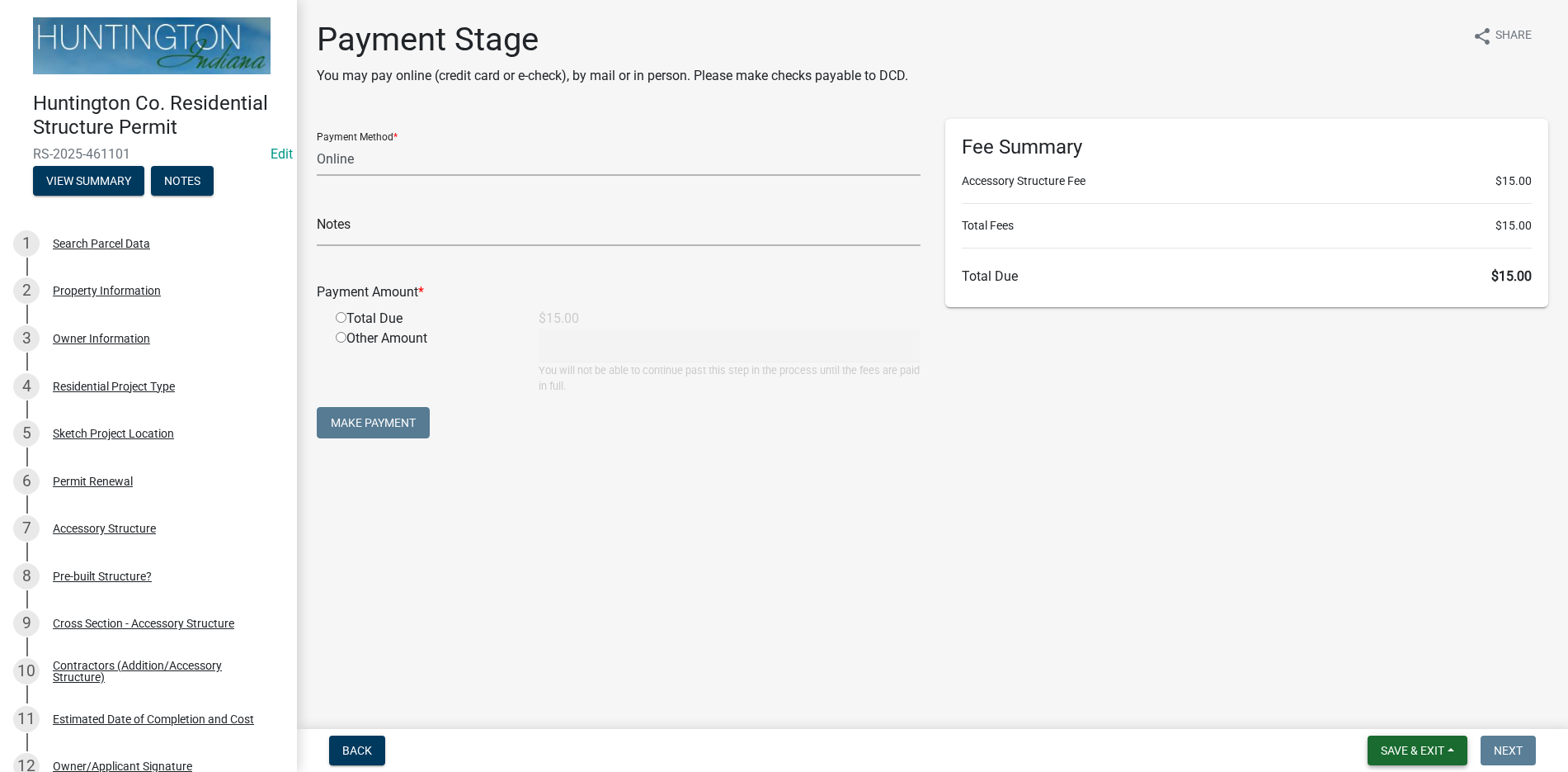
click at [1409, 747] on span "Save & Exit" at bounding box center [1413, 750] width 63 height 13
click at [1388, 707] on button "Save & Exit" at bounding box center [1402, 707] width 132 height 39
